Goal: Use online tool/utility: Utilize a website feature to perform a specific function

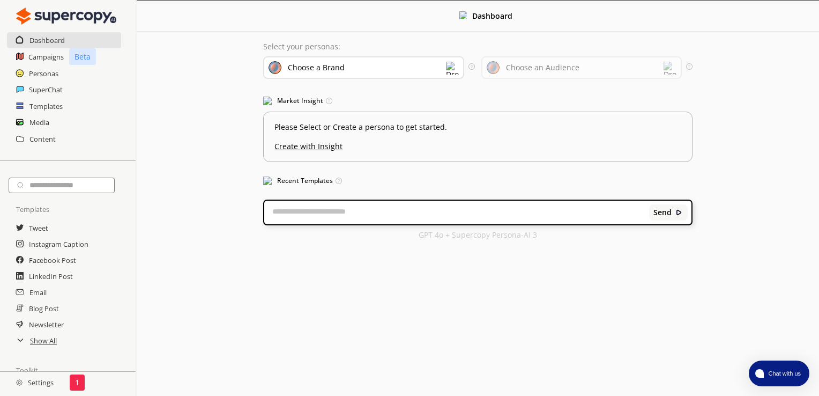
click at [312, 207] on textarea at bounding box center [456, 212] width 384 height 11
click at [43, 347] on h2 "Show All" at bounding box center [44, 340] width 28 height 16
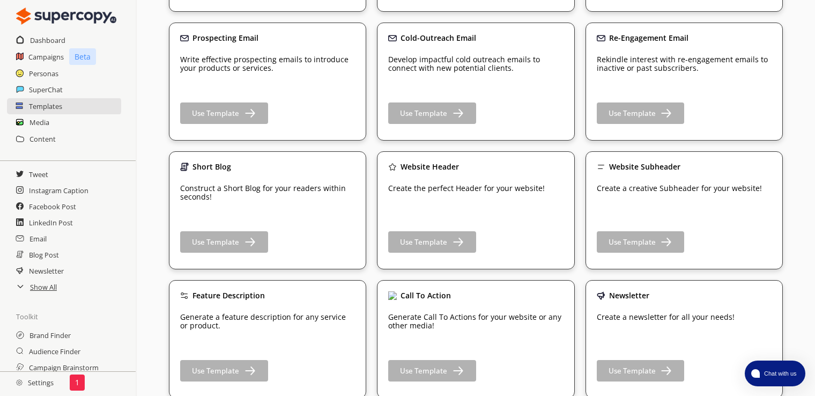
scroll to position [482, 0]
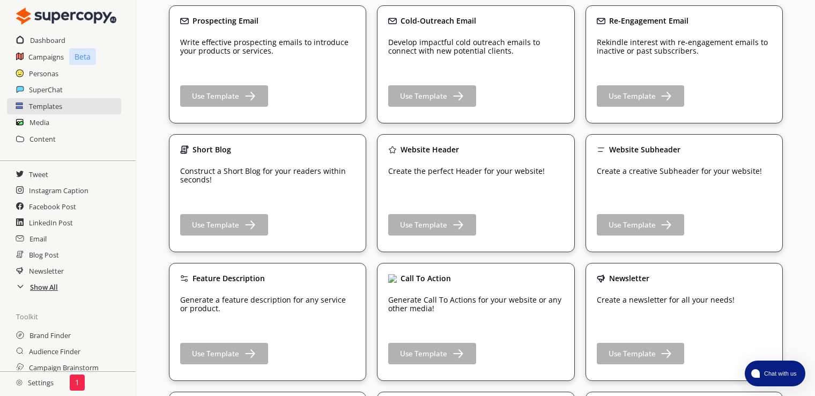
click at [49, 287] on h2 "Show All" at bounding box center [44, 287] width 28 height 16
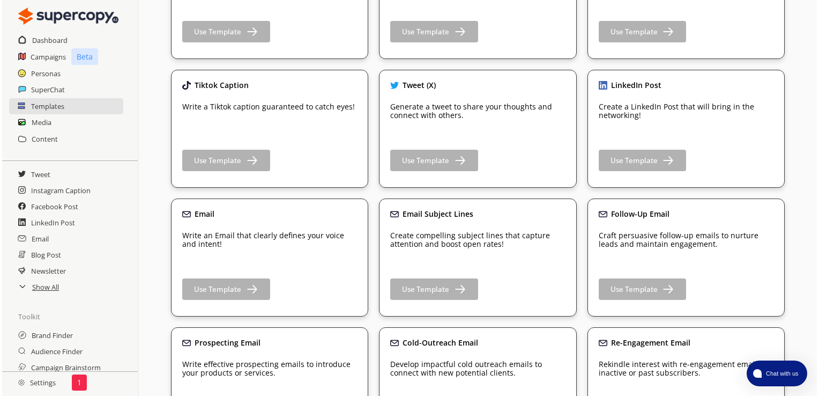
scroll to position [0, 0]
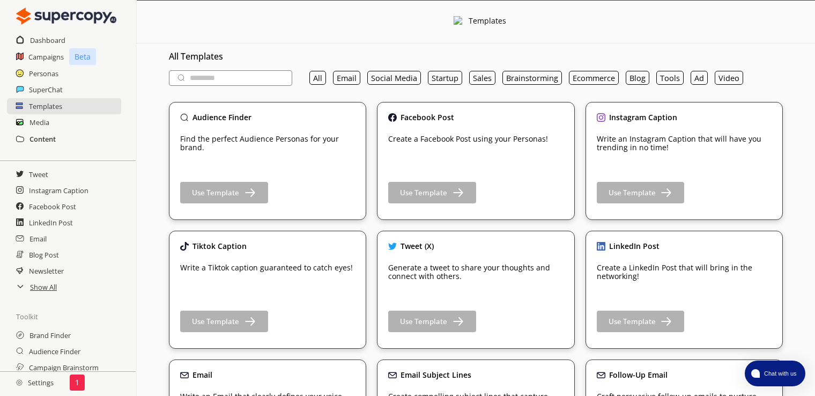
click at [46, 136] on h2 "Content" at bounding box center [42, 139] width 26 height 16
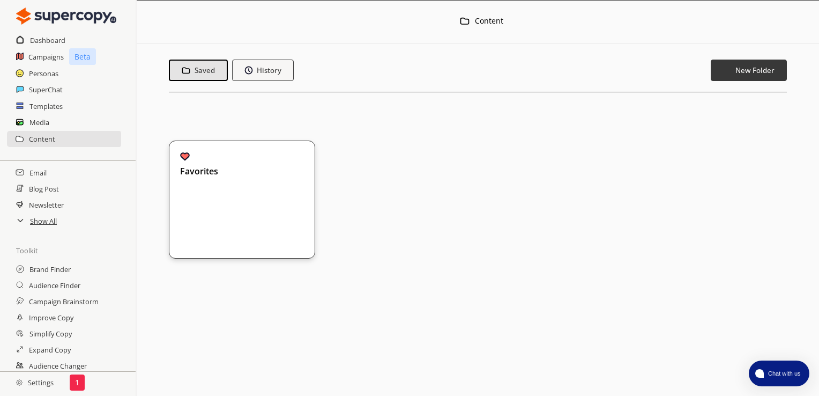
scroll to position [156, 0]
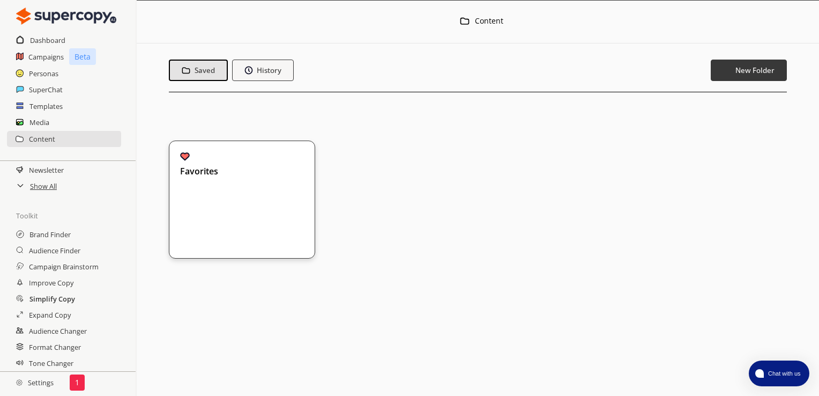
click at [54, 300] on h2 "Simplify Copy" at bounding box center [52, 299] width 46 height 16
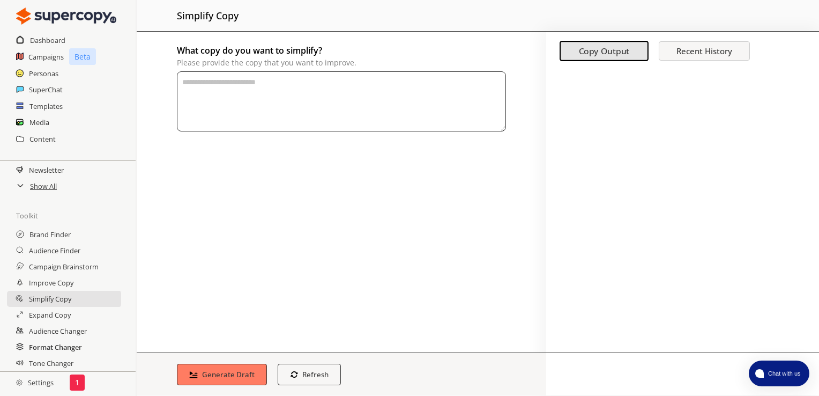
click at [64, 346] on h2 "Format Changer" at bounding box center [55, 347] width 53 height 16
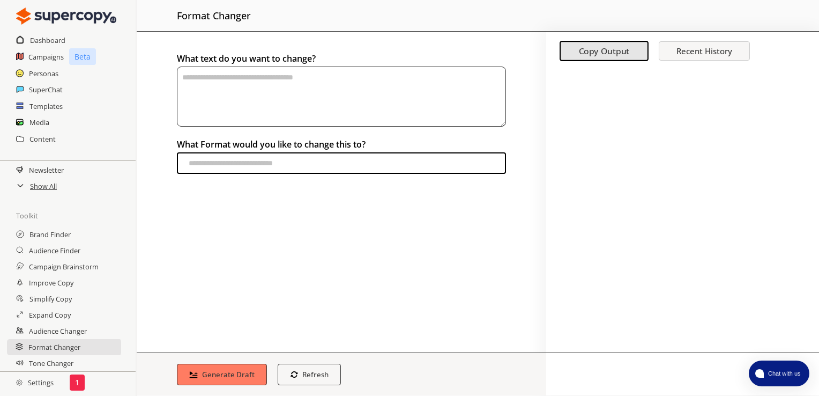
click at [223, 171] on input "text" at bounding box center [341, 162] width 329 height 21
type input "**********"
click at [243, 86] on textarea "textarea-textarea" at bounding box center [341, 96] width 329 height 60
paste textarea "**********"
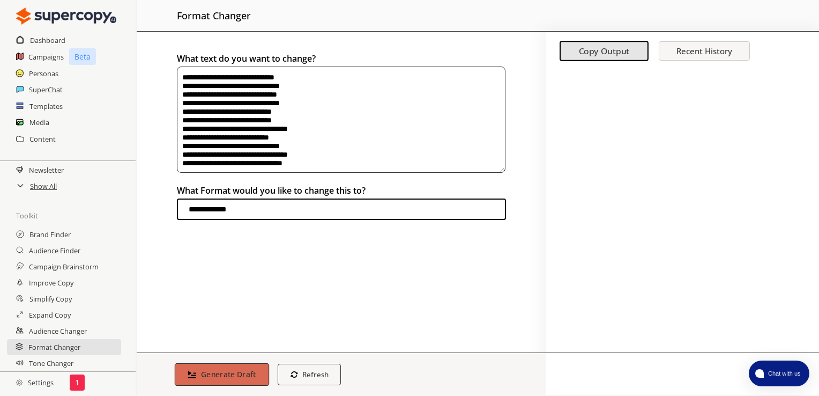
type textarea "**********"
click at [223, 376] on b "Generate Draft" at bounding box center [228, 374] width 55 height 10
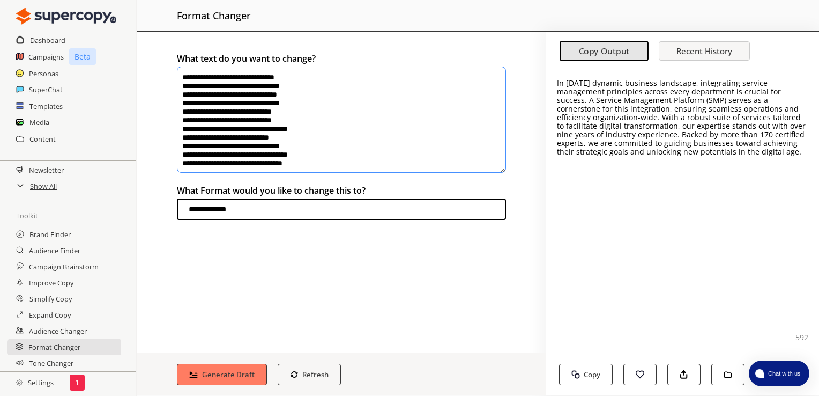
click at [688, 117] on span "In [DATE] dynamic business landscape, integrating service management principles…" at bounding box center [681, 117] width 249 height 79
drag, startPoint x: 695, startPoint y: 81, endPoint x: 752, endPoint y: 163, distance: 99.6
click at [752, 163] on div "In [DATE] dynamic business landscape, integrating service management principles…" at bounding box center [682, 210] width 273 height 283
drag, startPoint x: 752, startPoint y: 163, endPoint x: 710, endPoint y: 132, distance: 52.5
copy span "integrating service management principles across every department is crucial fo…"
